Goal: Task Accomplishment & Management: Use online tool/utility

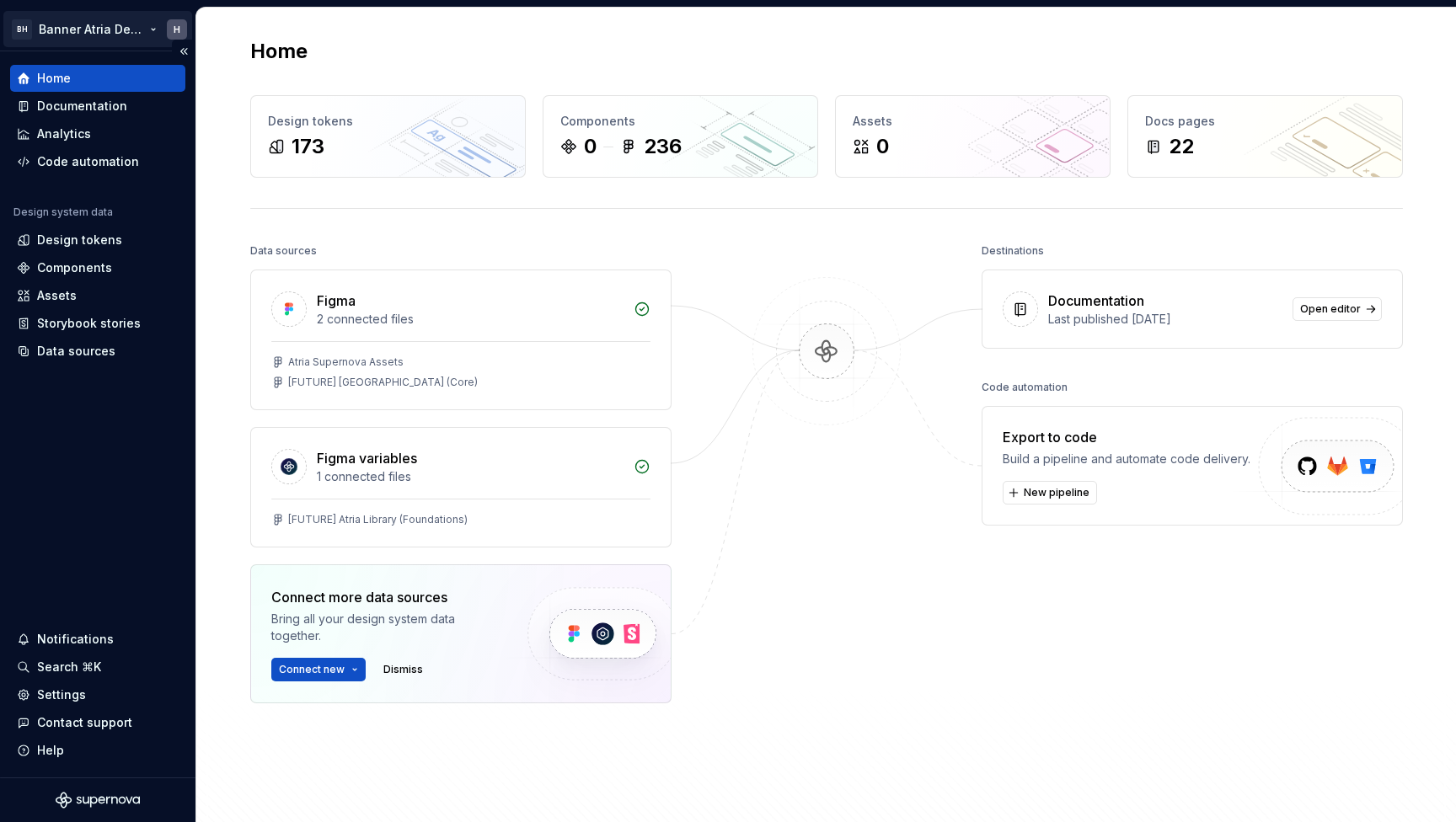
click at [102, 25] on html "BH Banner Atria Design System H Home Documentation Analytics Code automation De…" at bounding box center [728, 411] width 1456 height 822
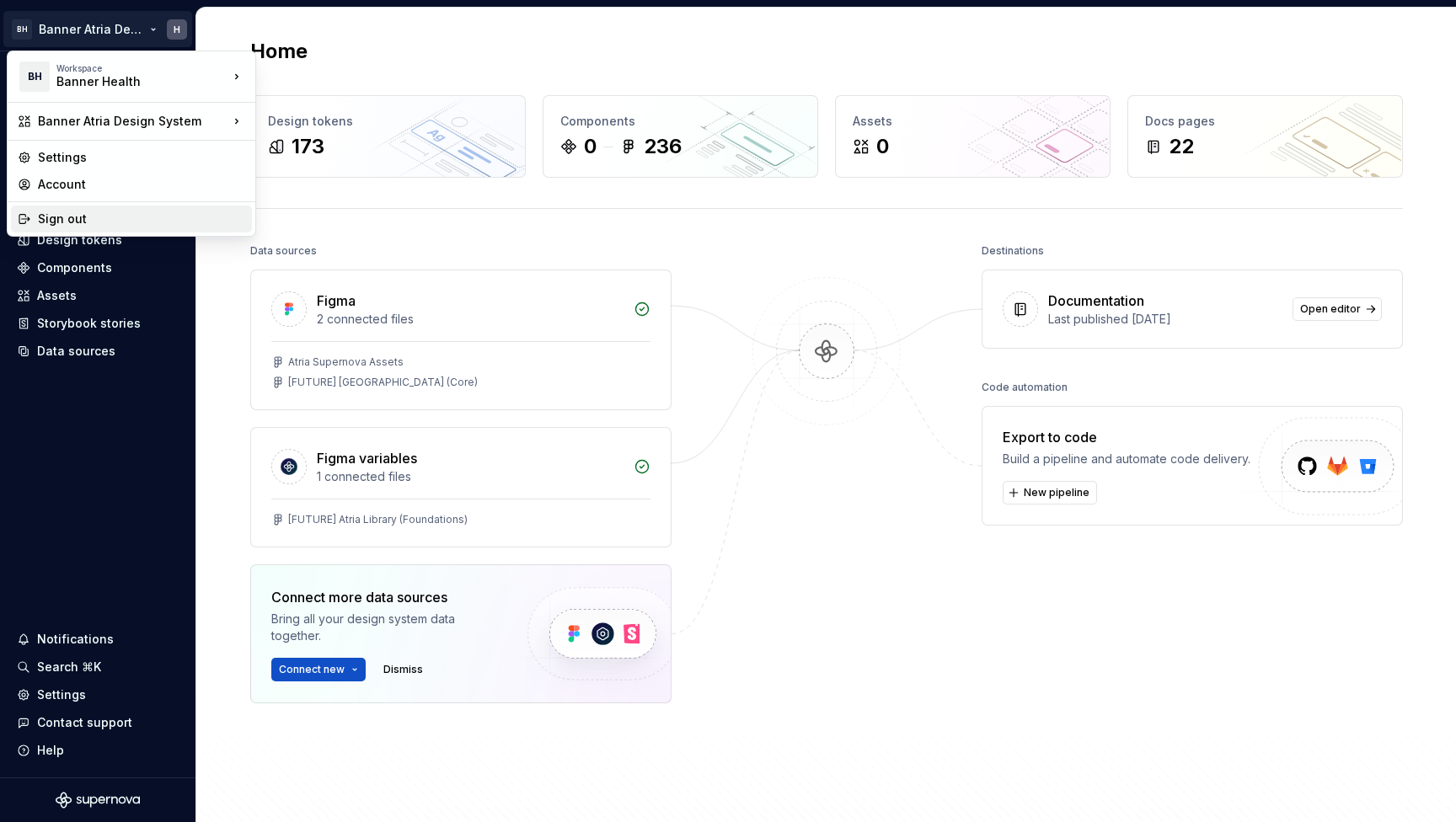
click at [98, 212] on div "Sign out" at bounding box center [141, 218] width 207 height 17
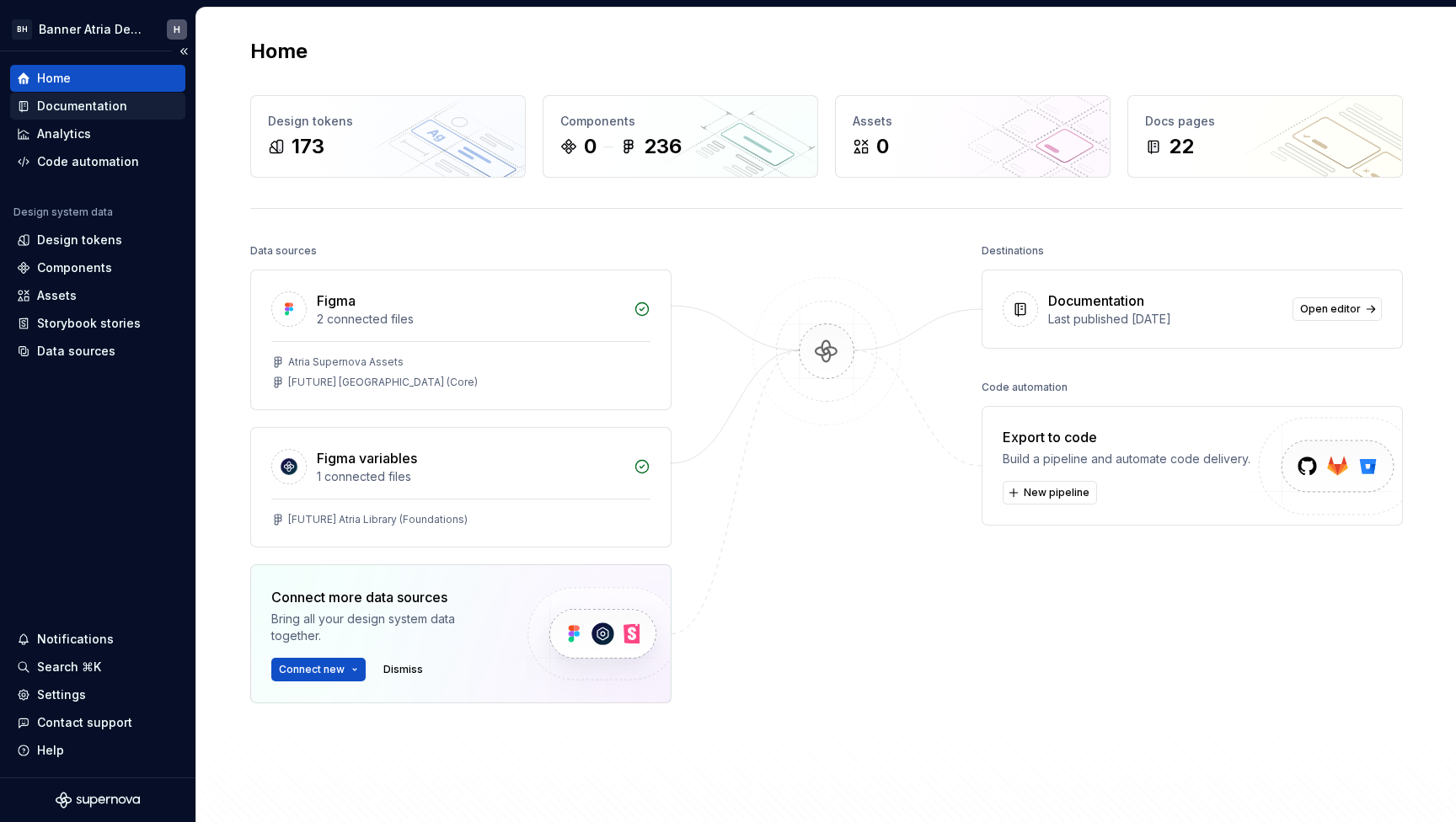
click at [78, 97] on div "Documentation" at bounding box center [97, 106] width 175 height 27
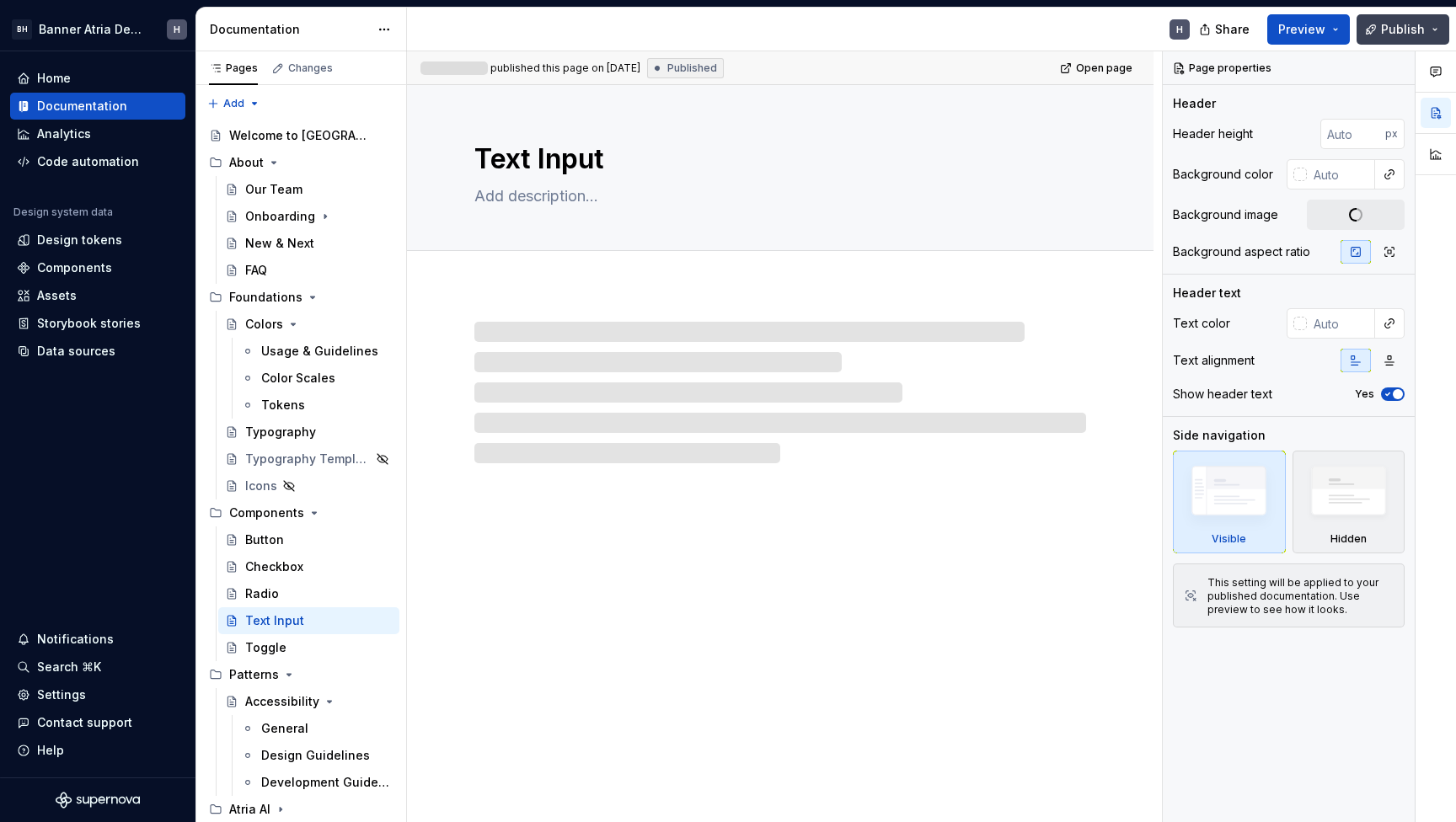
click at [1405, 22] on span "Publish" at bounding box center [1402, 29] width 44 height 17
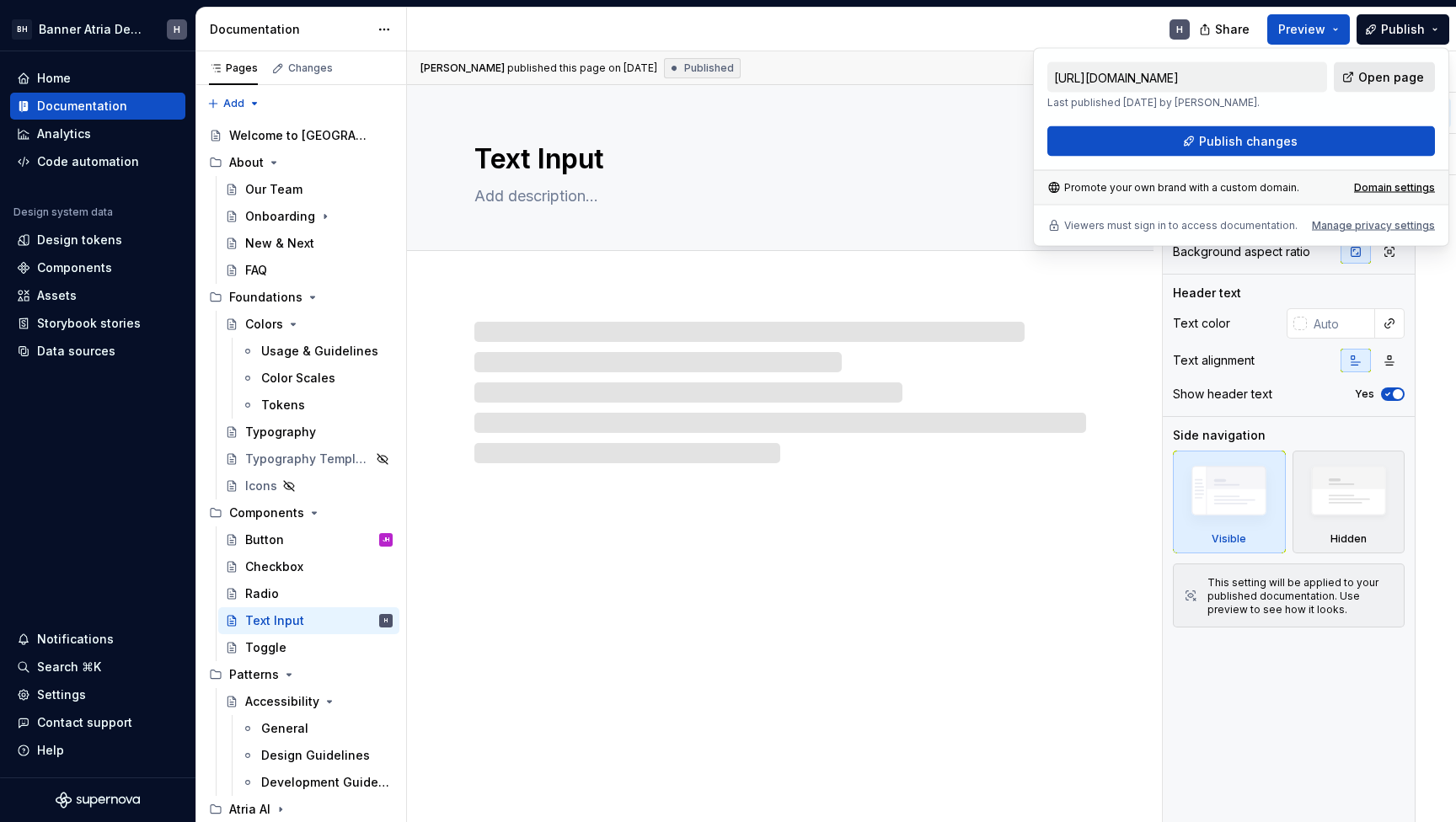
click at [1383, 83] on span "Open page" at bounding box center [1392, 77] width 66 height 17
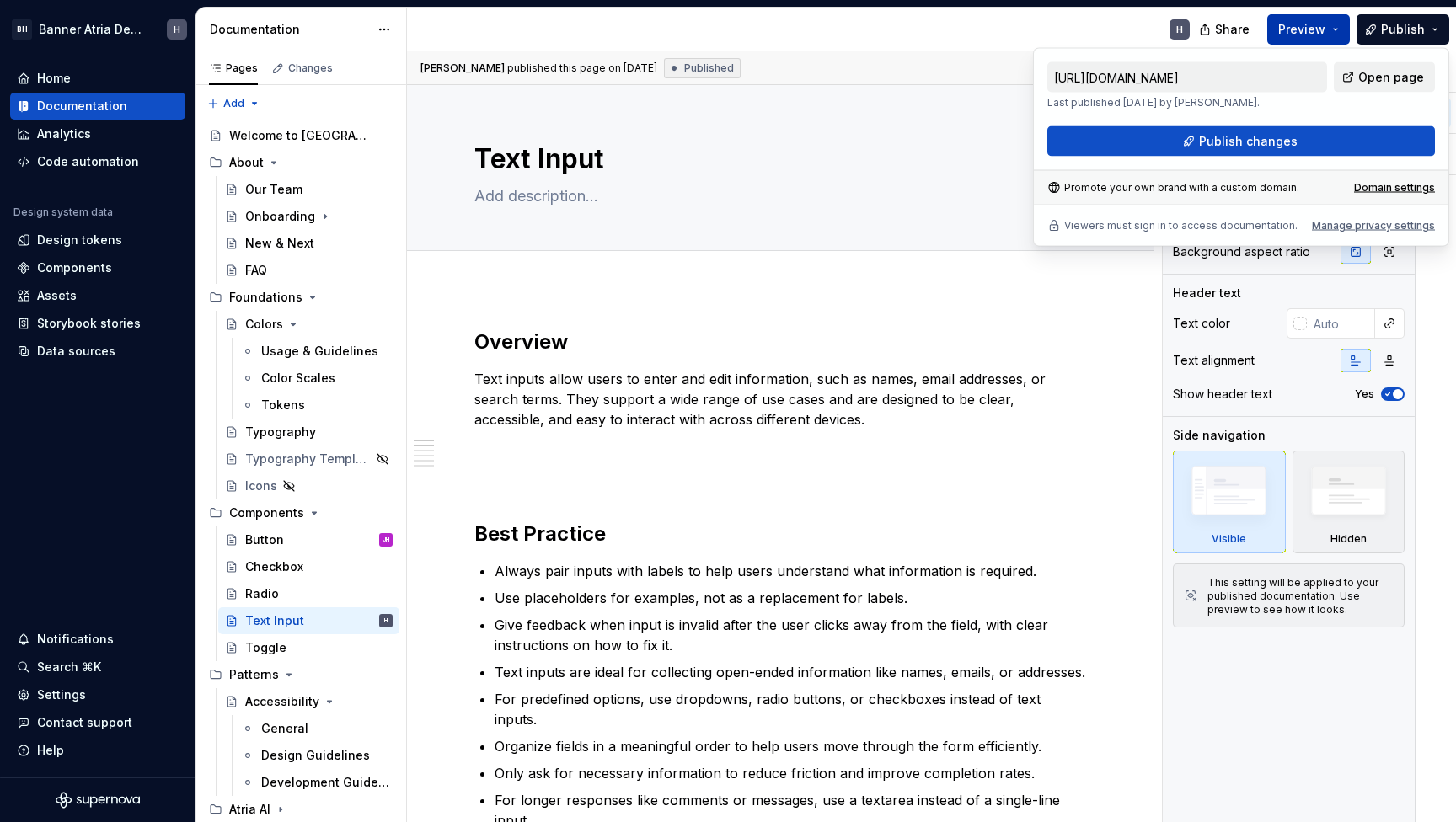
click at [1329, 24] on button "Preview" at bounding box center [1308, 29] width 83 height 30
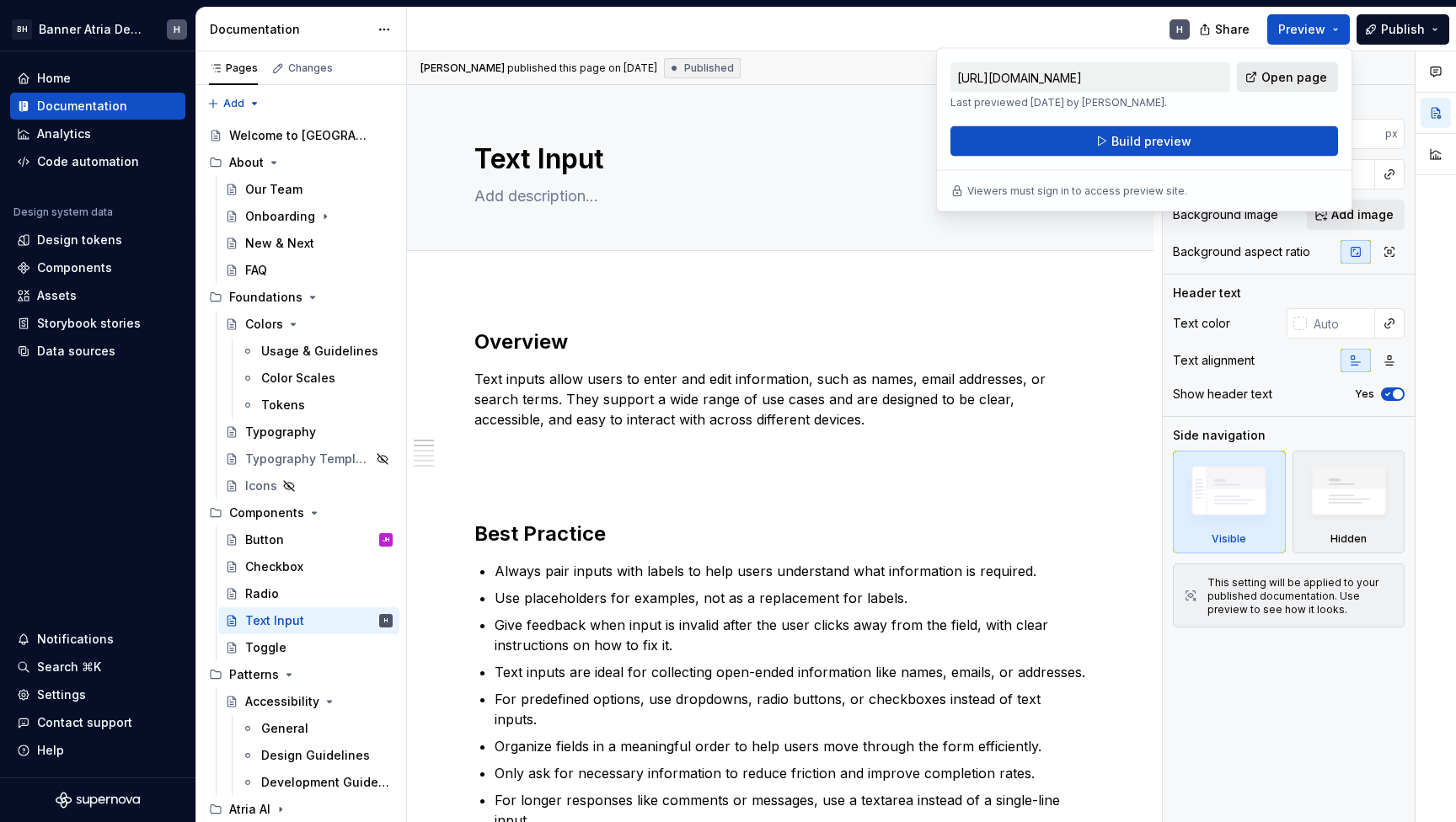
click at [1308, 76] on span "Open page" at bounding box center [1294, 77] width 66 height 17
type textarea "*"
